Goal: Check status: Check status

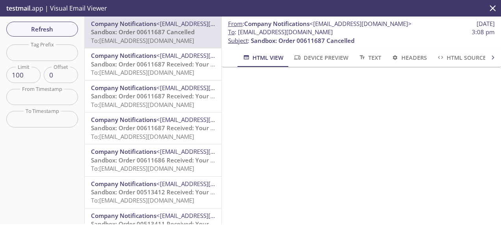
scroll to position [155, 0]
drag, startPoint x: 372, startPoint y: 31, endPoint x: 239, endPoint y: 34, distance: 132.9
click at [239, 34] on span "To : [EMAIL_ADDRESS][DOMAIN_NAME] 3:08 pm" at bounding box center [361, 32] width 267 height 8
copy span "[EMAIL_ADDRESS][DOMAIN_NAME]"
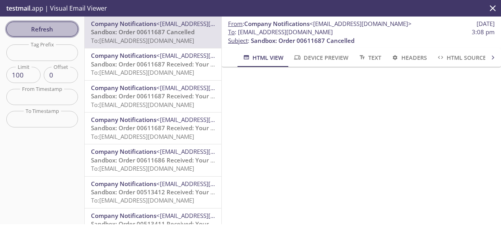
click at [45, 27] on span "Refresh" at bounding box center [42, 29] width 59 height 10
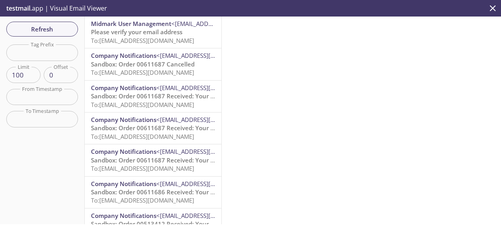
click at [158, 37] on span "To: [EMAIL_ADDRESS][DOMAIN_NAME]" at bounding box center [142, 41] width 103 height 8
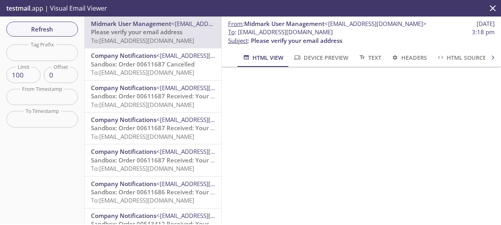
scroll to position [88, 0]
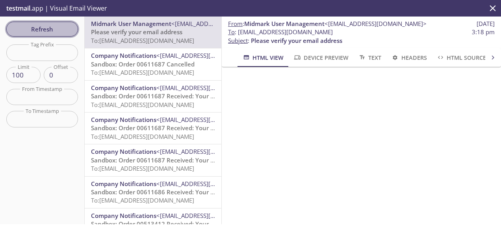
click at [52, 24] on span "Refresh" at bounding box center [42, 29] width 59 height 10
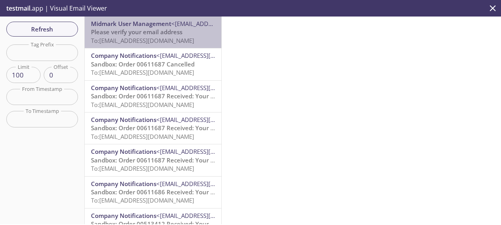
click at [177, 31] on span "Please verify your email address" at bounding box center [136, 32] width 91 height 8
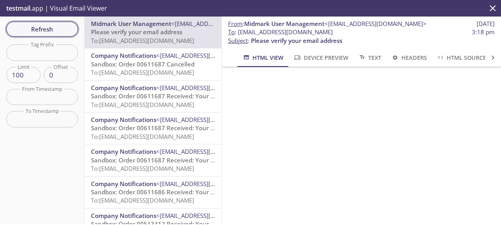
click at [60, 25] on span "Refresh" at bounding box center [42, 29] width 59 height 10
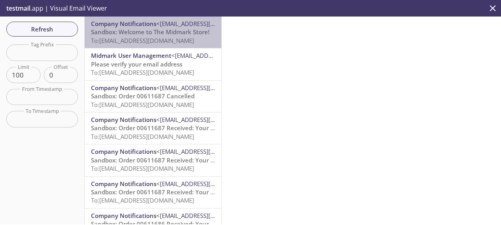
click at [166, 31] on span "Sandbox: Welcome to The Midmark Store!" at bounding box center [150, 32] width 119 height 8
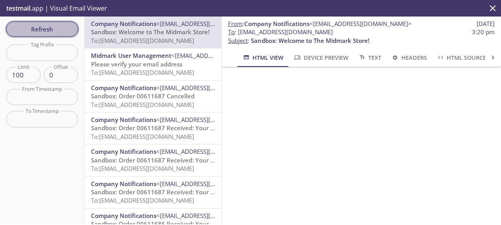
click at [53, 29] on span "Refresh" at bounding box center [42, 29] width 59 height 10
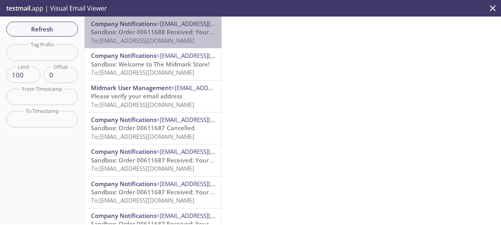
click at [158, 28] on span "Sandbox: Order 00611688 Received: Your order is being processed!" at bounding box center [186, 32] width 190 height 8
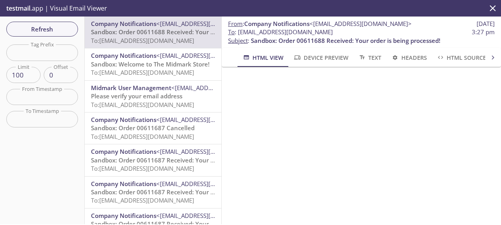
scroll to position [48, 0]
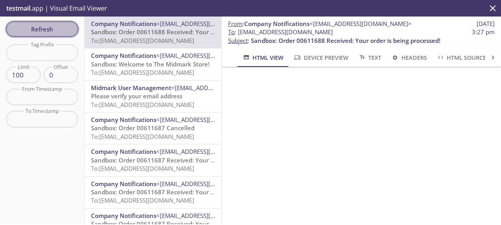
click at [39, 25] on span "Refresh" at bounding box center [42, 29] width 59 height 10
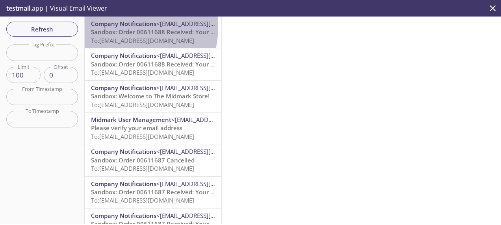
click at [120, 27] on span "Company Notifications" at bounding box center [123, 24] width 65 height 8
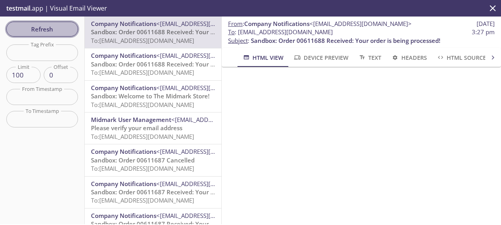
click at [45, 30] on span "Refresh" at bounding box center [42, 29] width 59 height 10
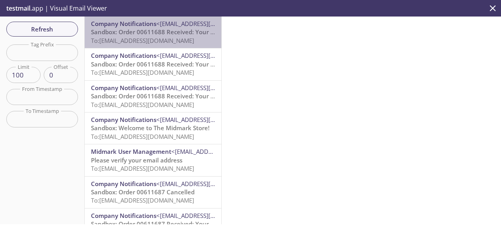
click at [167, 40] on span "To: [EMAIL_ADDRESS][DOMAIN_NAME]" at bounding box center [142, 41] width 103 height 8
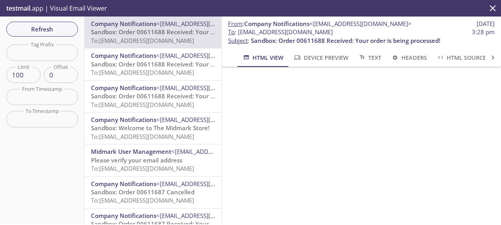
scroll to position [34, 0]
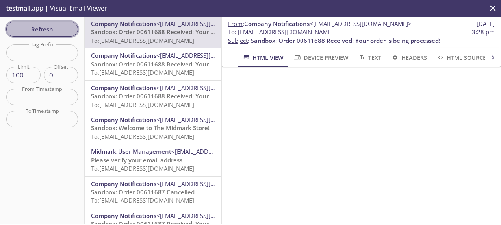
click at [55, 30] on span "Refresh" at bounding box center [42, 29] width 59 height 10
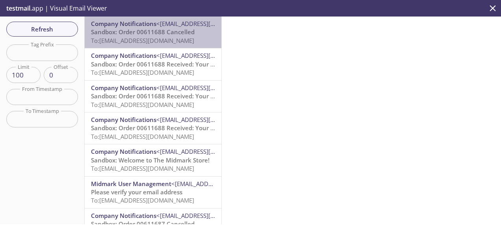
click at [162, 24] on span "<[EMAIL_ADDRESS][DOMAIN_NAME]>" at bounding box center [207, 24] width 102 height 8
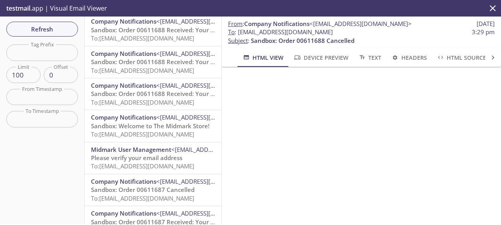
scroll to position [35, 0]
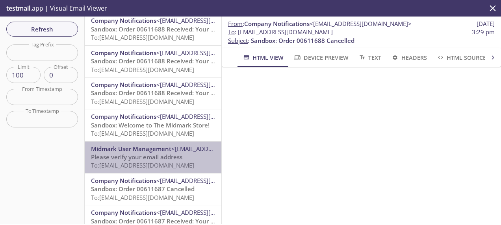
click at [175, 163] on span "To: [EMAIL_ADDRESS][DOMAIN_NAME]" at bounding box center [142, 166] width 103 height 8
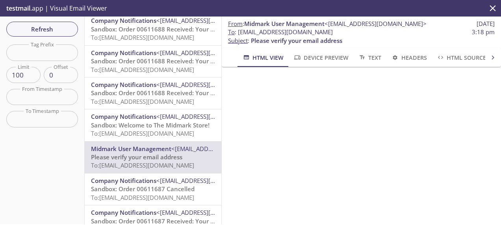
scroll to position [88, 0]
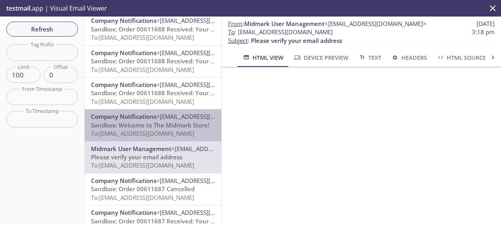
click at [168, 117] on span "<[EMAIL_ADDRESS][DOMAIN_NAME]>" at bounding box center [207, 117] width 102 height 8
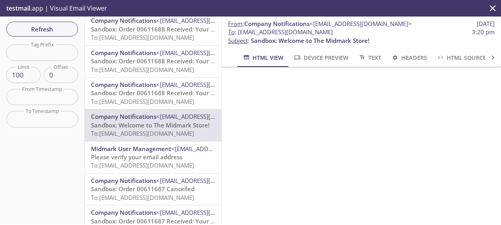
scroll to position [97, 0]
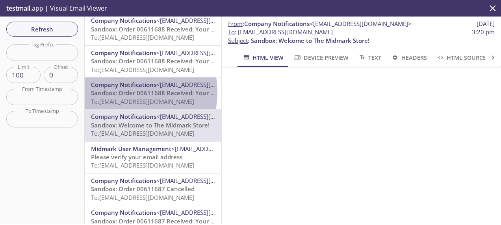
click at [124, 92] on span "Sandbox: Order 00611688 Received: Your order is being processed!" at bounding box center [186, 93] width 190 height 8
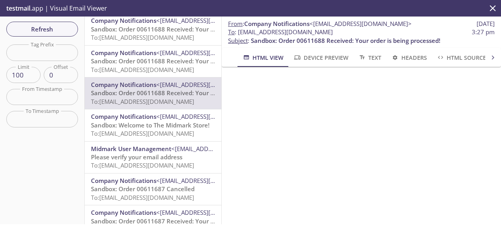
click at [123, 59] on span "Sandbox: Order 00611688 Received: Your order is being processed!" at bounding box center [186, 61] width 190 height 8
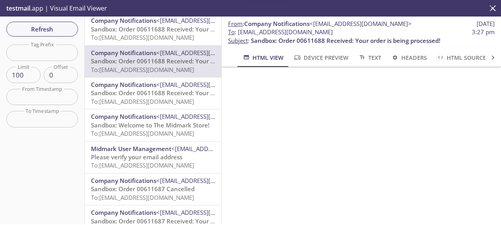
click at [167, 35] on span "To: [EMAIL_ADDRESS][DOMAIN_NAME]" at bounding box center [142, 38] width 103 height 8
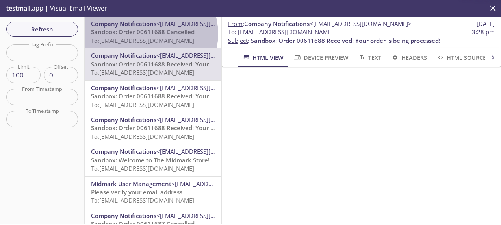
click at [150, 34] on span "Sandbox: Order 00611688 Cancelled" at bounding box center [143, 32] width 104 height 8
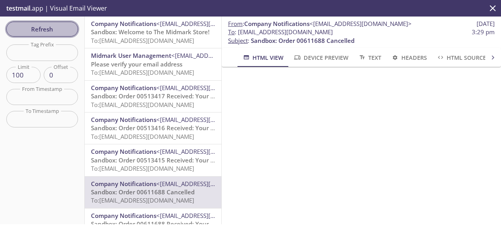
click at [38, 32] on span "Refresh" at bounding box center [42, 29] width 59 height 10
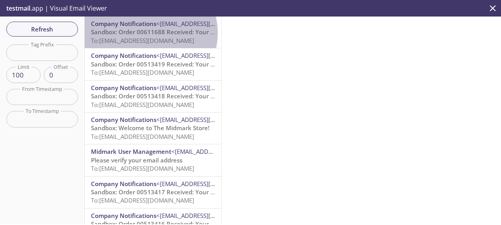
click at [149, 33] on span "Sandbox: Order 00611688 Received: Your order is being processed!" at bounding box center [186, 32] width 190 height 8
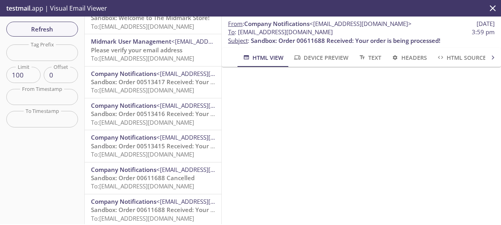
scroll to position [112, 0]
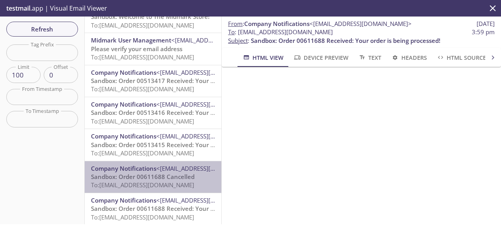
click at [163, 181] on span "Sandbox: Order 00611688 Cancelled" at bounding box center [143, 177] width 104 height 8
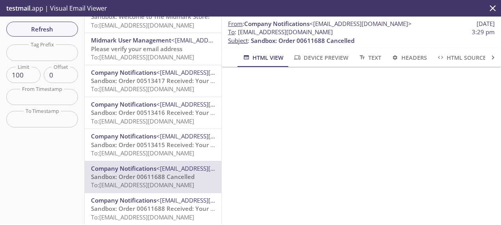
scroll to position [114, 0]
drag, startPoint x: 357, startPoint y: 32, endPoint x: 240, endPoint y: 34, distance: 117.5
click at [240, 34] on span "To : ecommerce.midemail@inbox.testmail.app 3:29 pm" at bounding box center [361, 32] width 267 height 8
copy span "[EMAIL_ADDRESS][DOMAIN_NAME]"
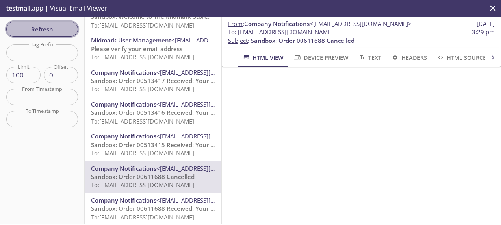
click at [56, 30] on span "Refresh" at bounding box center [42, 29] width 59 height 10
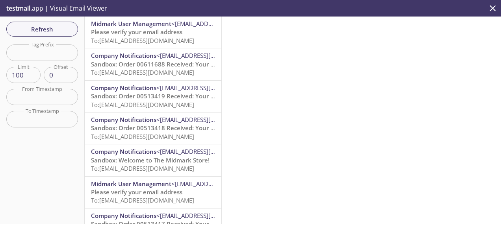
click at [145, 37] on span "To: ecommerce.emailtester@inbox.testmail.app" at bounding box center [142, 41] width 103 height 8
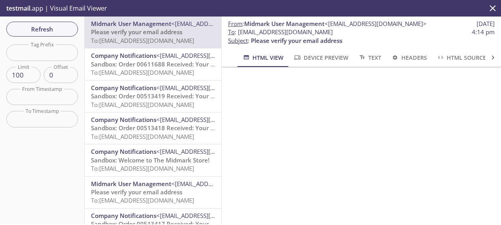
scroll to position [88, 0]
drag, startPoint x: 361, startPoint y: 34, endPoint x: 237, endPoint y: 32, distance: 124.2
click at [237, 32] on span "To : ecommerce.emailtester@inbox.testmail.app 4:14 pm" at bounding box center [361, 32] width 267 height 8
copy span "ecommerce.emailtester@inbox.testmail.app"
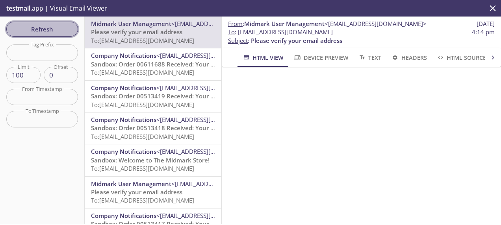
click at [51, 28] on span "Refresh" at bounding box center [42, 29] width 59 height 10
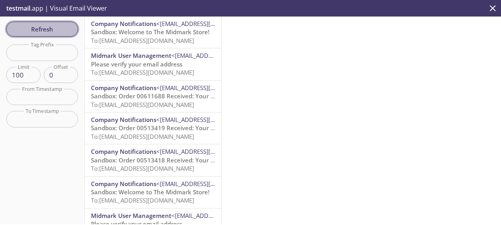
click at [51, 28] on span "Refresh" at bounding box center [42, 29] width 59 height 10
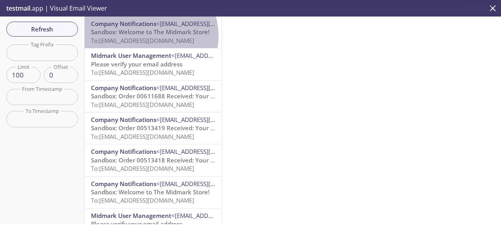
click at [148, 36] on span "Sandbox: Welcome to The Midmark Store!" at bounding box center [150, 32] width 119 height 8
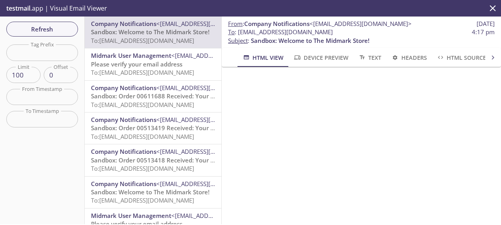
scroll to position [24, 0]
drag, startPoint x: 361, startPoint y: 32, endPoint x: 238, endPoint y: 34, distance: 122.6
click at [238, 34] on span "To : ecommerce.emailtester@inbox.testmail.app 4:17 pm" at bounding box center [361, 32] width 267 height 8
copy span "ecommerce.emailtester@inbox.testmail.app"
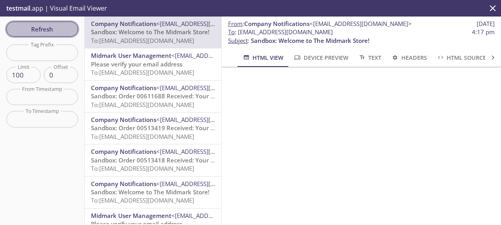
click at [60, 33] on span "Refresh" at bounding box center [42, 29] width 59 height 10
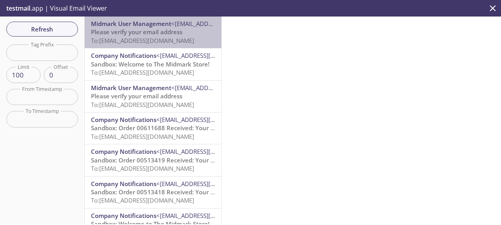
click at [172, 37] on span "To: ecommerce.storetest@inbox.testmail.app" at bounding box center [142, 41] width 103 height 8
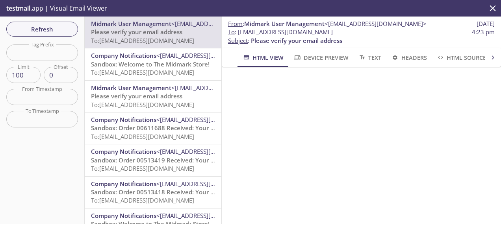
scroll to position [76, 0]
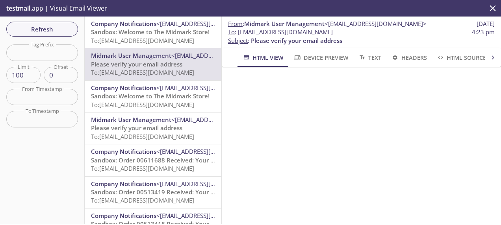
click at [156, 28] on span "Sandbox: Welcome to The Midmark Store!" at bounding box center [150, 32] width 119 height 8
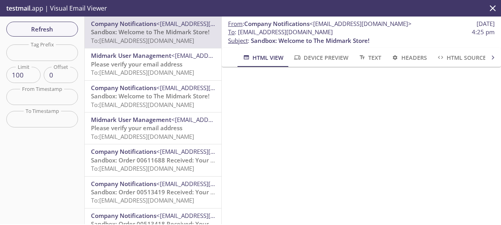
click at [421, 28] on p "From : Company Notifications <do-not-reply@midmark.com> 10 Sep 2025" at bounding box center [361, 24] width 267 height 8
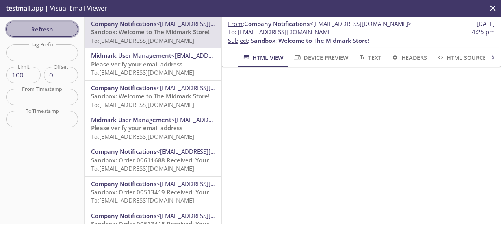
click at [64, 26] on span "Refresh" at bounding box center [42, 29] width 59 height 10
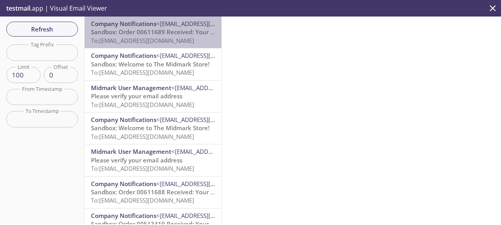
click at [159, 35] on span "Sandbox: Order 00611689 Received: Your order is being processed!" at bounding box center [186, 32] width 190 height 8
